Goal: Task Accomplishment & Management: Use online tool/utility

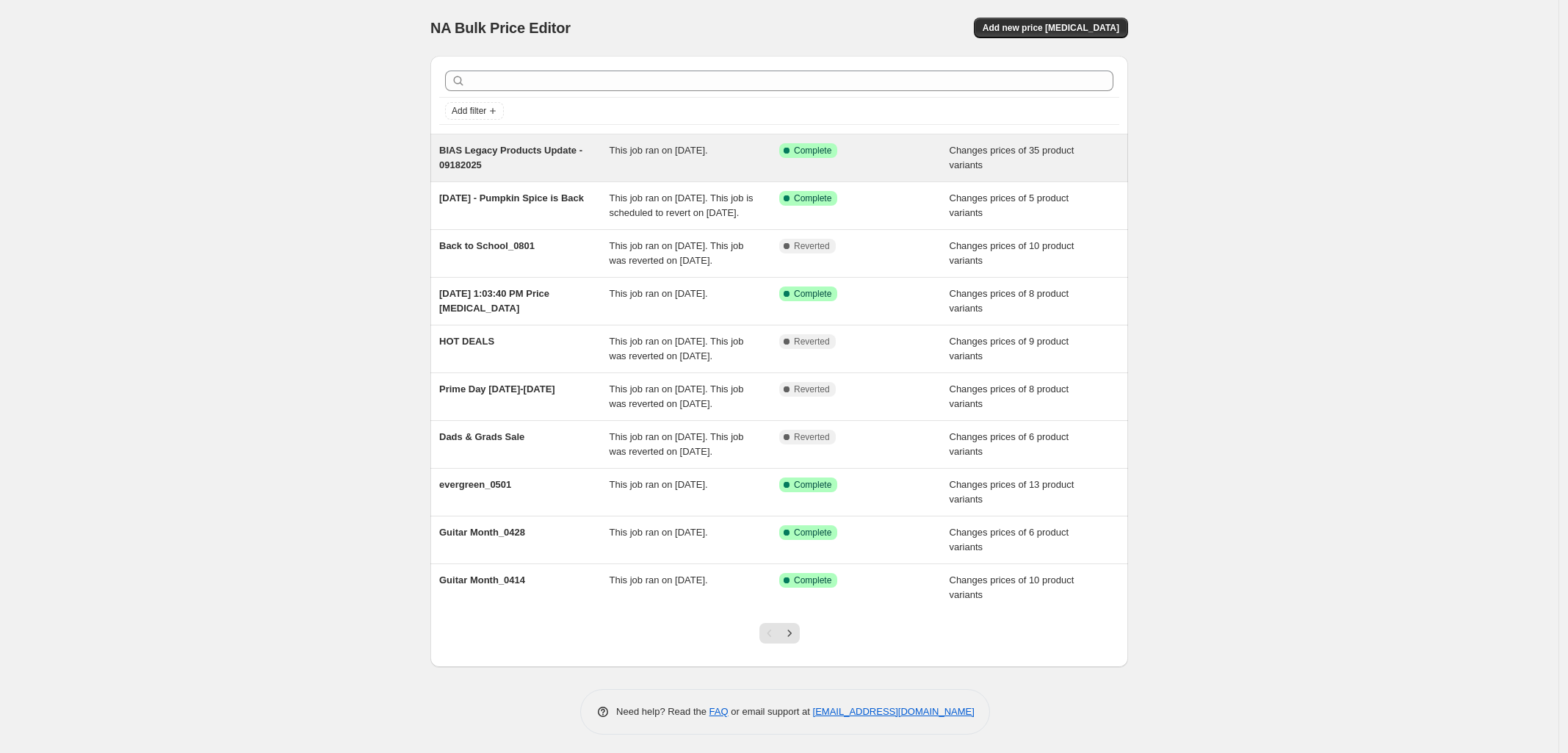
click at [575, 168] on div "BIAS Legacy Products Update - 09182025" at bounding box center [524, 158] width 170 height 30
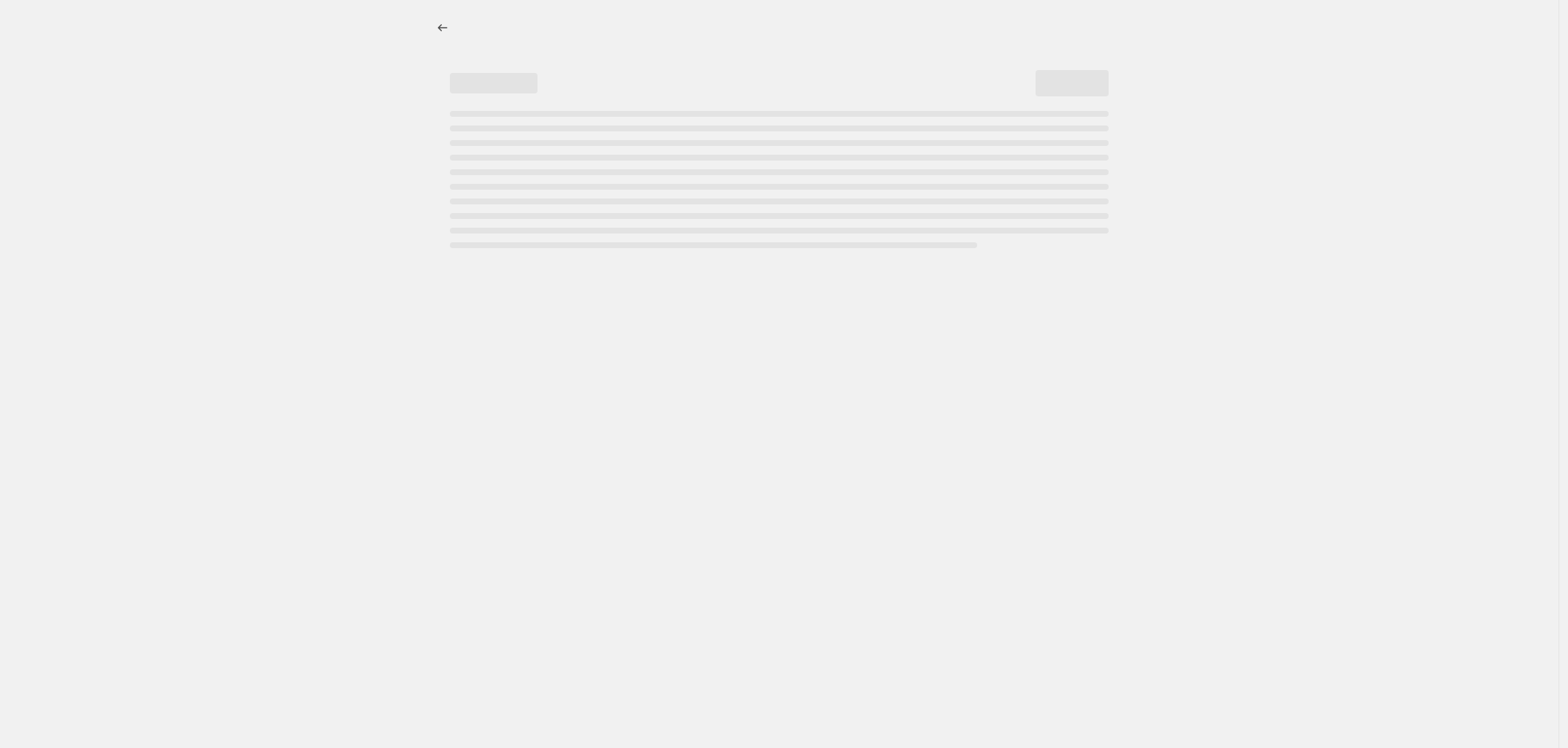
select select "collection"
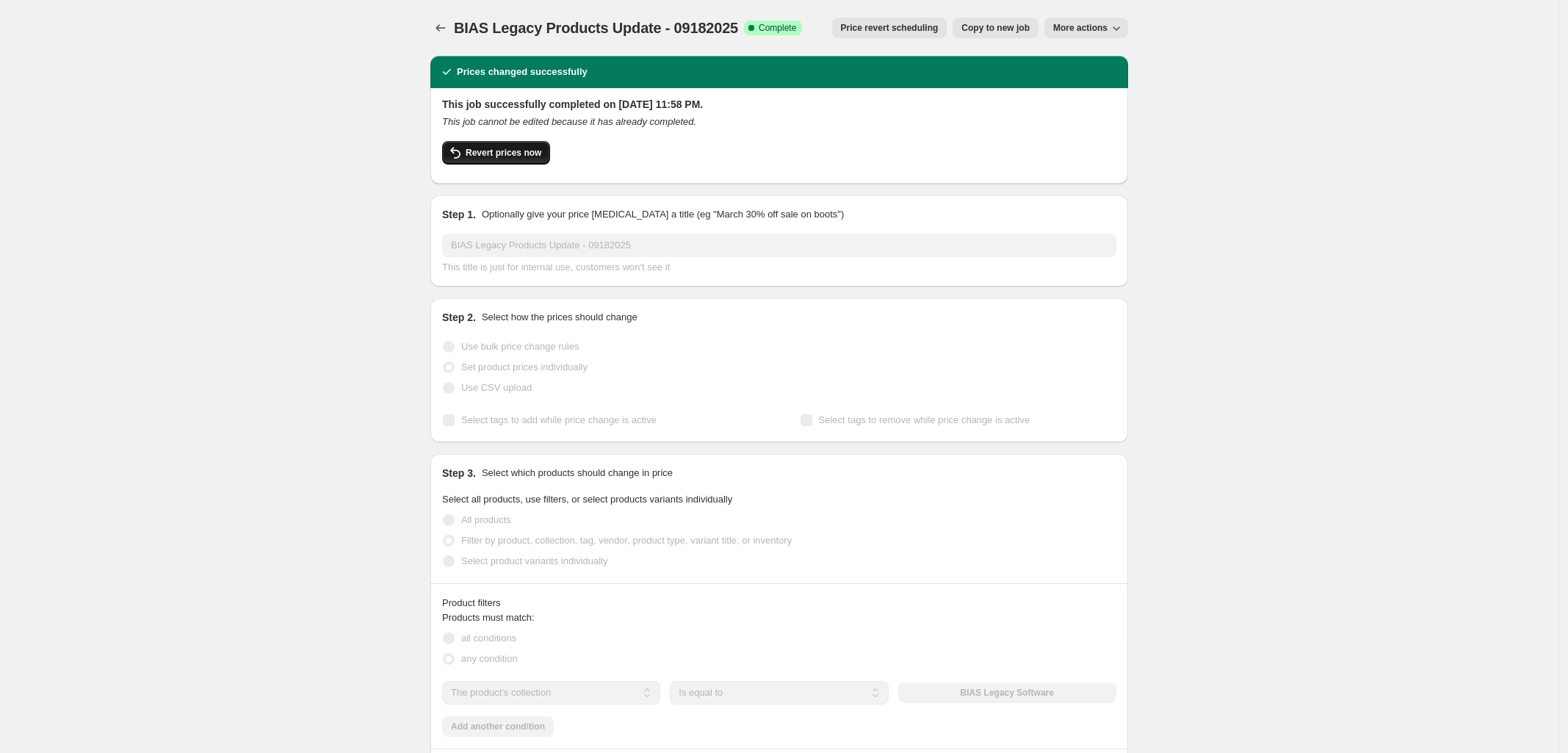
click at [518, 150] on span "Revert prices now" at bounding box center [503, 153] width 76 height 12
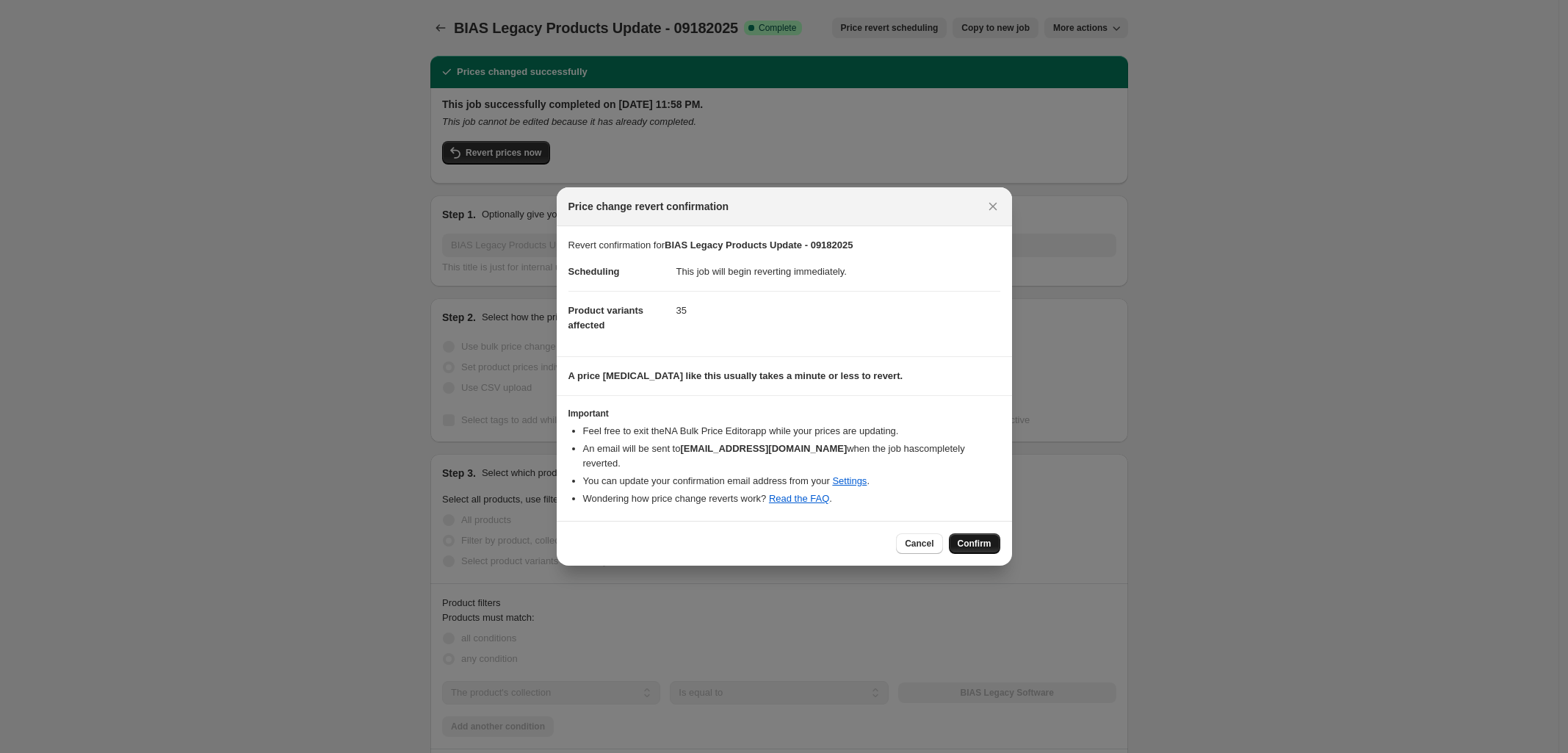
click at [975, 538] on span "Confirm" at bounding box center [974, 543] width 34 height 12
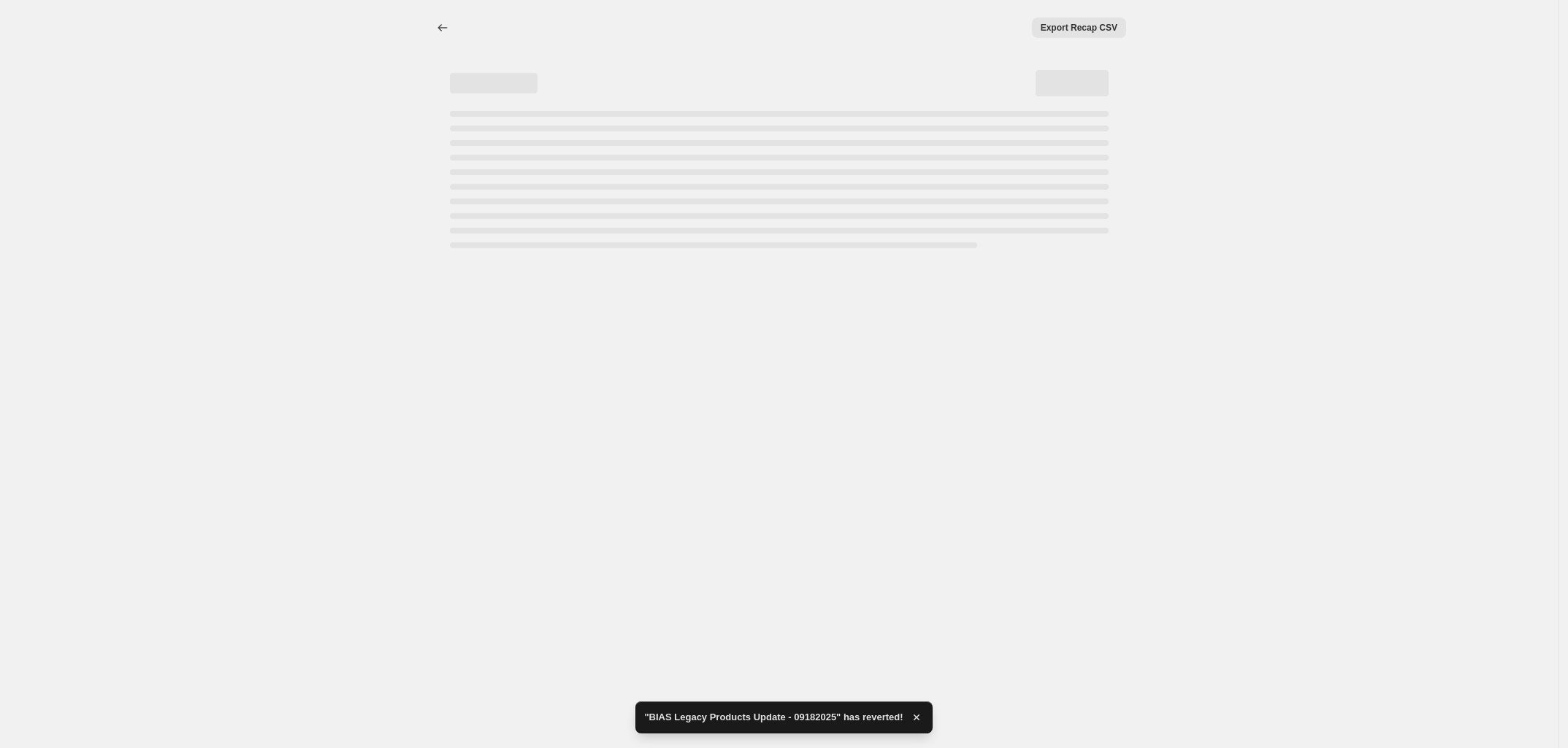
select select "collection"
